Goal: Obtain resource: Obtain resource

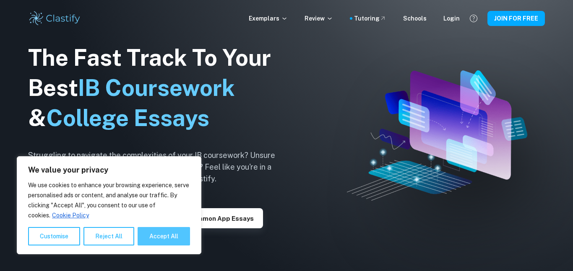
click at [185, 240] on button "Accept All" at bounding box center [163, 236] width 52 height 18
checkbox input "true"
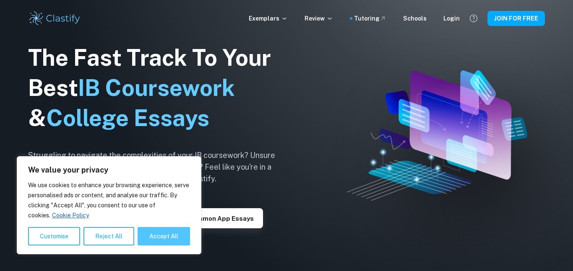
checkbox input "true"
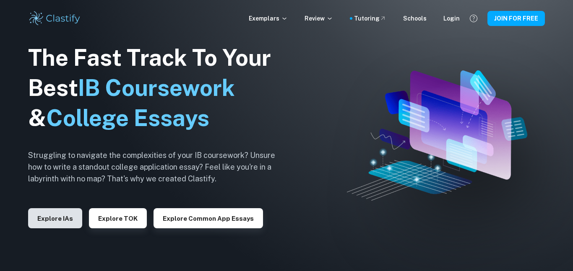
click at [65, 220] on button "Explore IAs" at bounding box center [55, 218] width 54 height 20
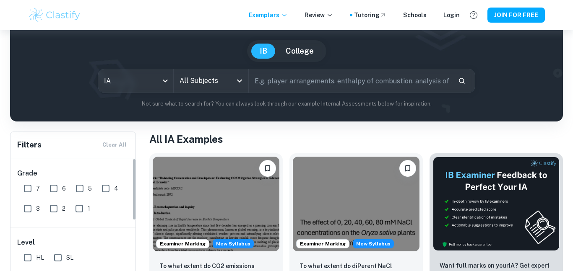
scroll to position [108, 0]
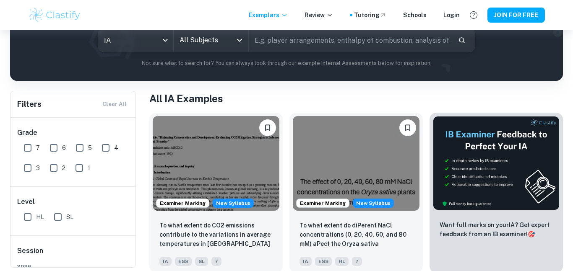
click at [29, 146] on input "7" at bounding box center [27, 148] width 17 height 17
checkbox input "true"
click at [61, 218] on input "SL" at bounding box center [57, 217] width 17 height 17
checkbox input "true"
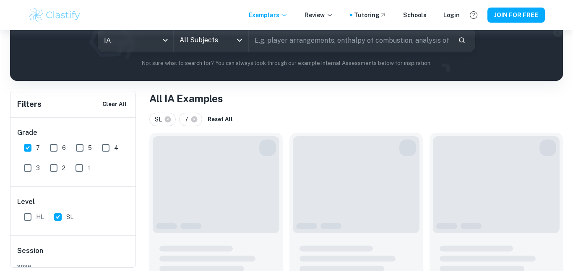
click at [240, 44] on icon "Open" at bounding box center [239, 40] width 10 height 10
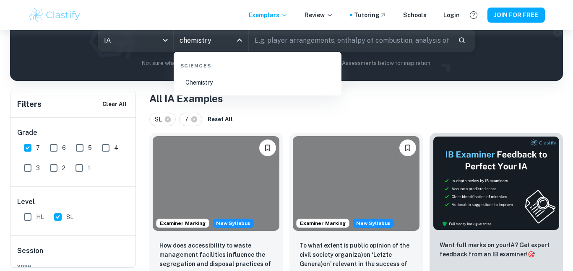
click at [242, 76] on li "Chemistry" at bounding box center [257, 82] width 161 height 19
type input "Chemistry"
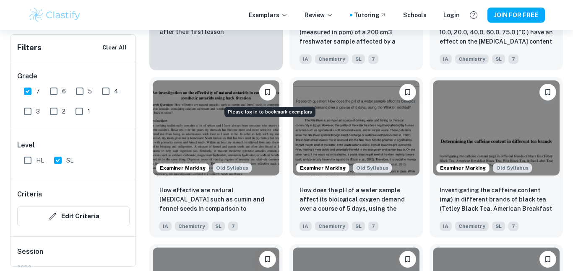
scroll to position [746, 0]
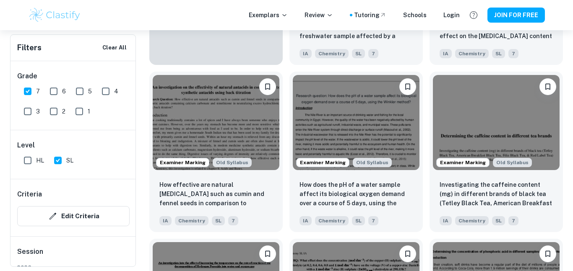
click at [273, 212] on div "How effective are natural [MEDICAL_DATA] such as cumin and fennel seeds in comp…" at bounding box center [215, 203] width 133 height 59
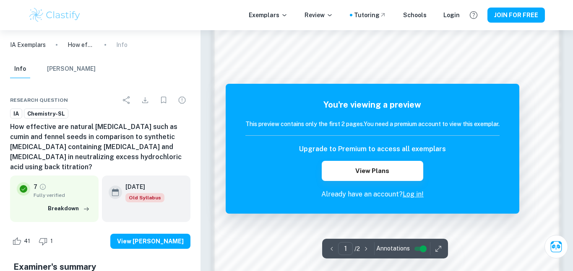
scroll to position [801, 0]
